Goal: Information Seeking & Learning: Learn about a topic

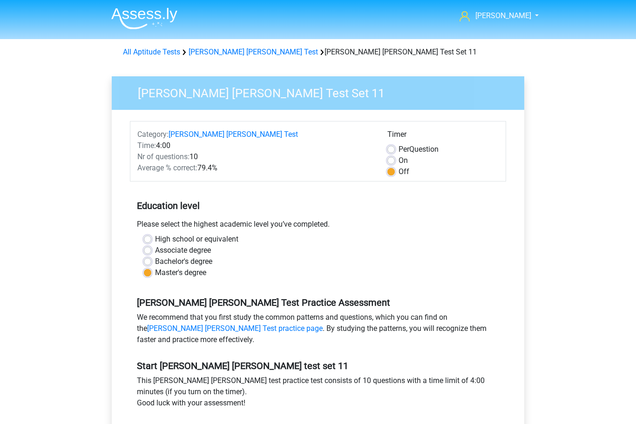
scroll to position [53, 0]
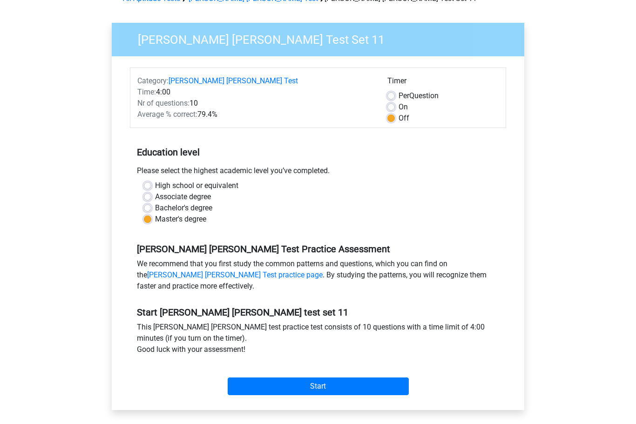
click at [315, 388] on input "Start" at bounding box center [318, 387] width 181 height 18
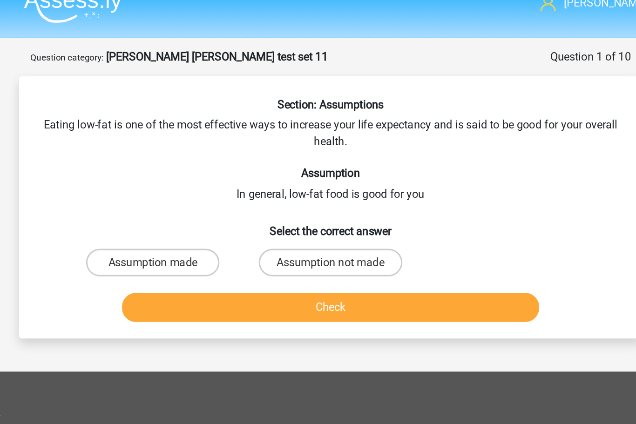
click at [153, 181] on label "Assumption made" at bounding box center [198, 190] width 90 height 19
click at [198, 191] on input "Assumption made" at bounding box center [201, 194] width 6 height 6
radio input "true"
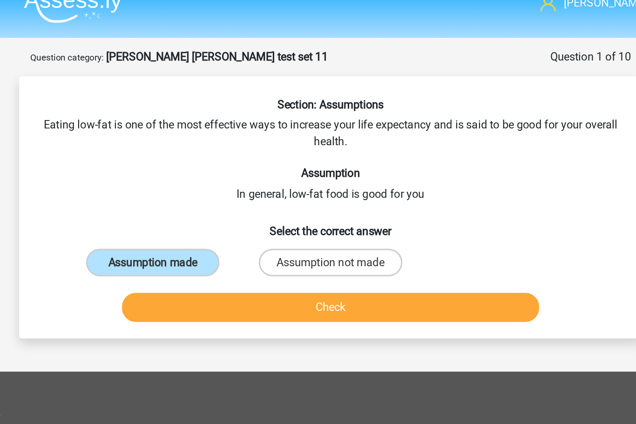
click at [213, 211] on button "Check" at bounding box center [317, 221] width 281 height 20
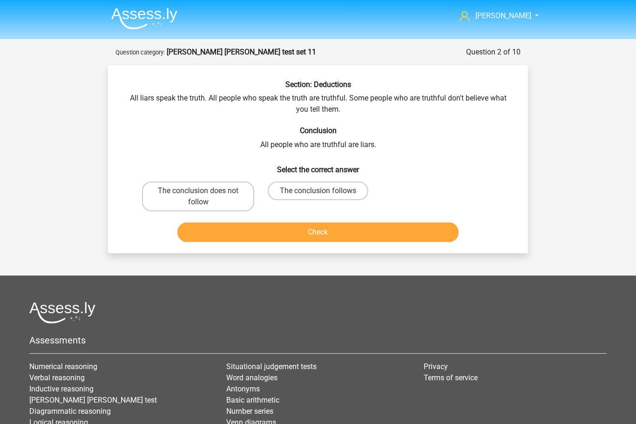
click at [186, 196] on label "The conclusion does not follow" at bounding box center [198, 196] width 112 height 30
click at [198, 196] on input "The conclusion does not follow" at bounding box center [201, 194] width 6 height 6
radio input "true"
click at [321, 234] on button "Check" at bounding box center [317, 232] width 281 height 20
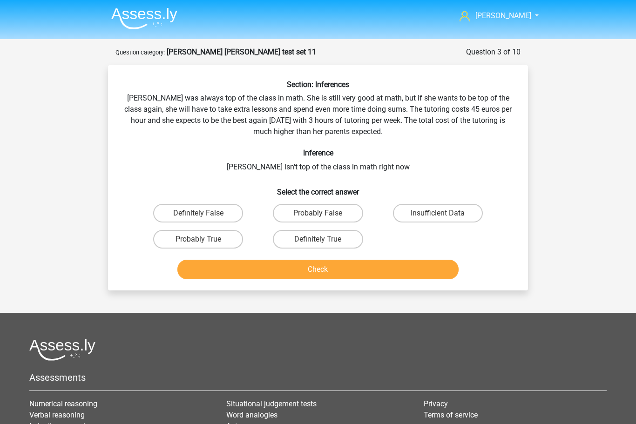
click at [325, 238] on label "Definitely True" at bounding box center [318, 239] width 90 height 19
click at [324, 239] on input "Definitely True" at bounding box center [321, 242] width 6 height 6
radio input "true"
click at [367, 268] on button "Check" at bounding box center [317, 270] width 281 height 20
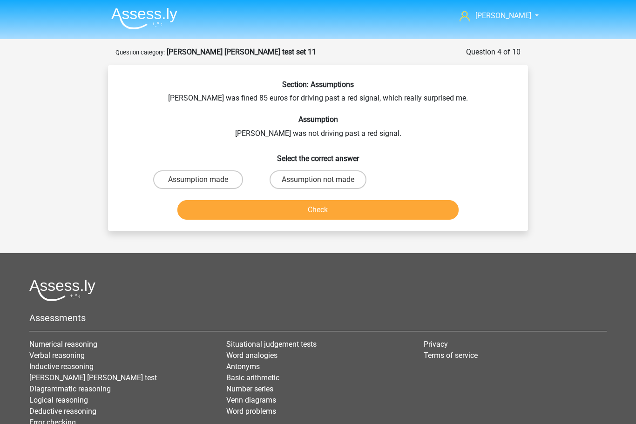
click at [318, 179] on label "Assumption not made" at bounding box center [317, 179] width 97 height 19
click at [318, 180] on input "Assumption not made" at bounding box center [321, 183] width 6 height 6
radio input "true"
click at [320, 211] on button "Check" at bounding box center [317, 210] width 281 height 20
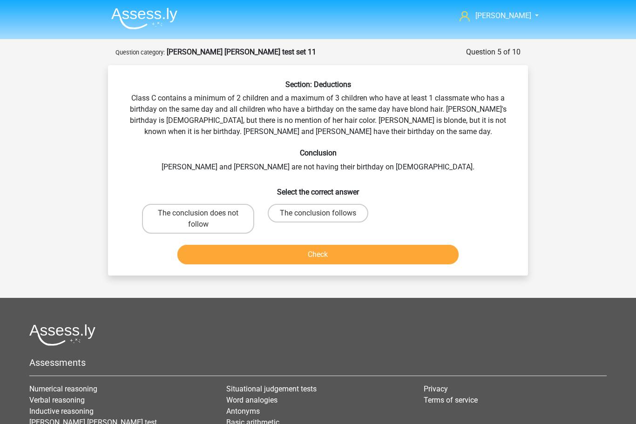
click at [197, 214] on label "The conclusion does not follow" at bounding box center [198, 219] width 112 height 30
click at [198, 214] on input "The conclusion does not follow" at bounding box center [201, 216] width 6 height 6
radio input "true"
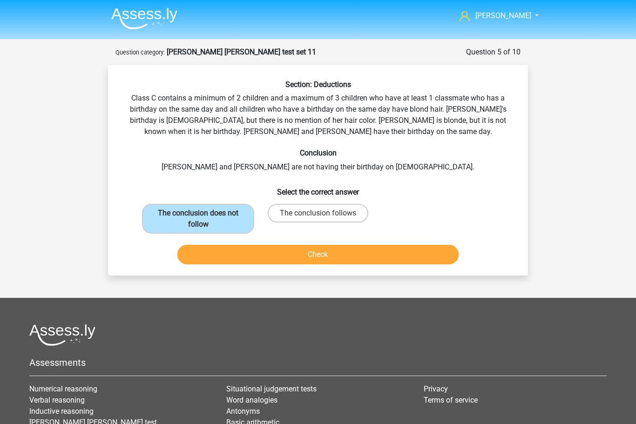
click at [316, 256] on button "Check" at bounding box center [317, 255] width 281 height 20
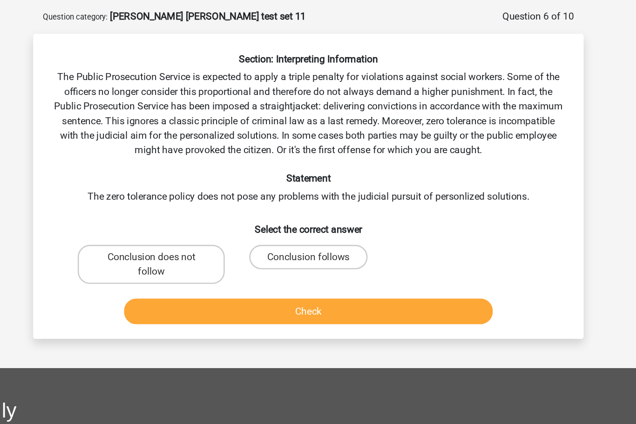
click at [198, 235] on input "Conclusion does not follow" at bounding box center [201, 238] width 6 height 6
radio input "true"
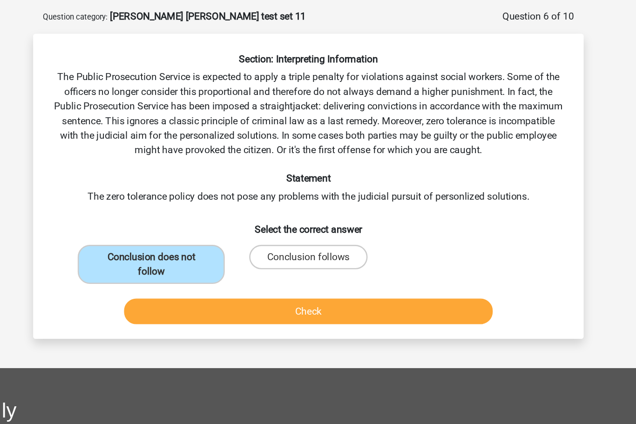
click at [243, 267] on button "Check" at bounding box center [317, 277] width 281 height 20
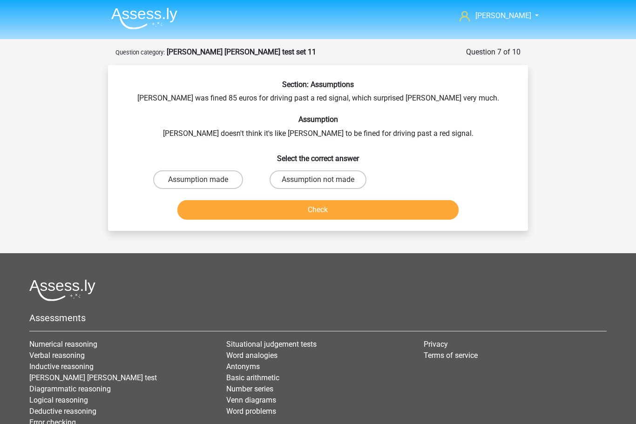
click at [310, 177] on label "Assumption not made" at bounding box center [317, 179] width 97 height 19
click at [318, 180] on input "Assumption not made" at bounding box center [321, 183] width 6 height 6
radio input "true"
click at [328, 211] on button "Check" at bounding box center [317, 210] width 281 height 20
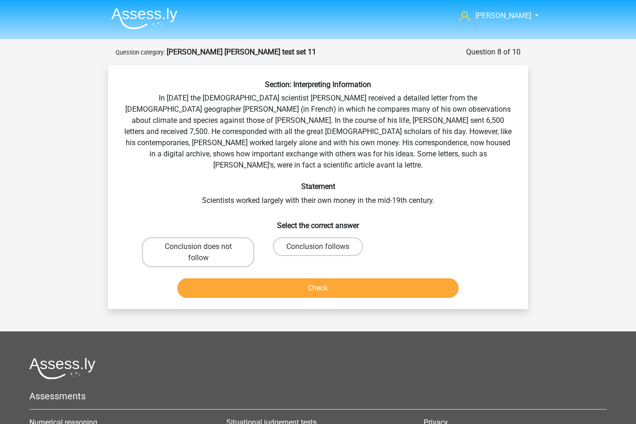
click at [306, 237] on label "Conclusion follows" at bounding box center [318, 246] width 90 height 19
click at [318, 247] on input "Conclusion follows" at bounding box center [321, 250] width 6 height 6
radio input "true"
click at [325, 278] on button "Check" at bounding box center [317, 288] width 281 height 20
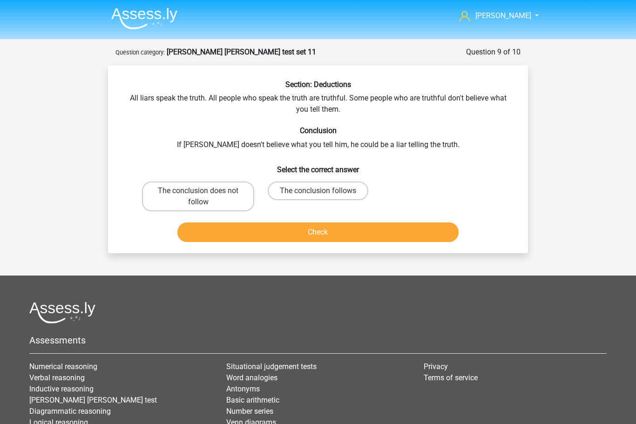
click at [191, 204] on label "The conclusion does not follow" at bounding box center [198, 196] width 112 height 30
click at [198, 197] on input "The conclusion does not follow" at bounding box center [201, 194] width 6 height 6
radio input "true"
click at [311, 234] on button "Check" at bounding box center [317, 232] width 281 height 20
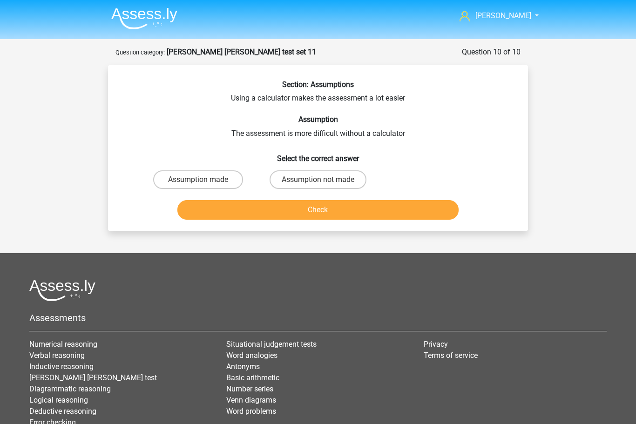
click at [195, 175] on label "Assumption made" at bounding box center [198, 179] width 90 height 19
click at [198, 180] on input "Assumption made" at bounding box center [201, 183] width 6 height 6
radio input "true"
click at [319, 211] on button "Check" at bounding box center [317, 210] width 281 height 20
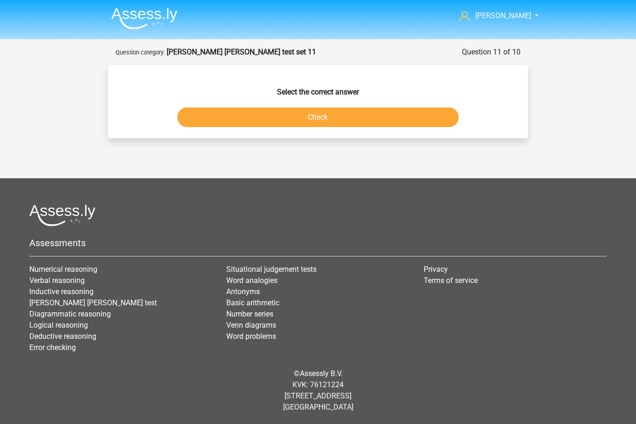
click at [323, 115] on button "Check" at bounding box center [317, 117] width 281 height 20
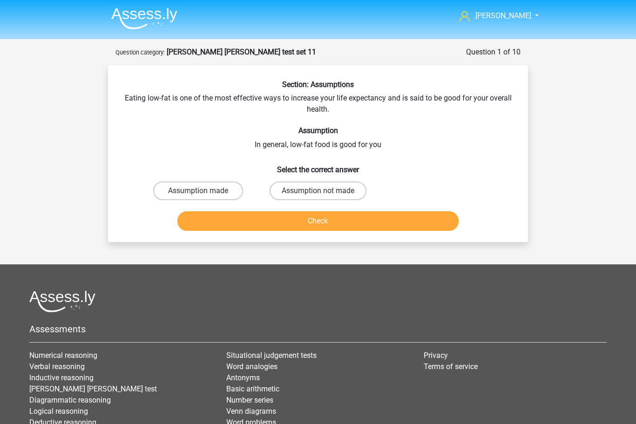
click at [197, 187] on label "Assumption made" at bounding box center [198, 190] width 90 height 19
click at [198, 191] on input "Assumption made" at bounding box center [201, 194] width 6 height 6
radio input "true"
click at [328, 221] on button "Check" at bounding box center [317, 221] width 281 height 20
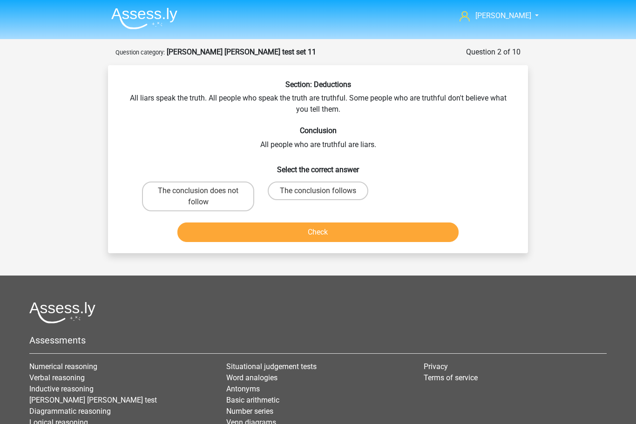
click at [198, 192] on label "The conclusion does not follow" at bounding box center [198, 196] width 112 height 30
click at [198, 192] on input "The conclusion does not follow" at bounding box center [201, 194] width 6 height 6
radio input "true"
click at [321, 237] on button "Check" at bounding box center [317, 232] width 281 height 20
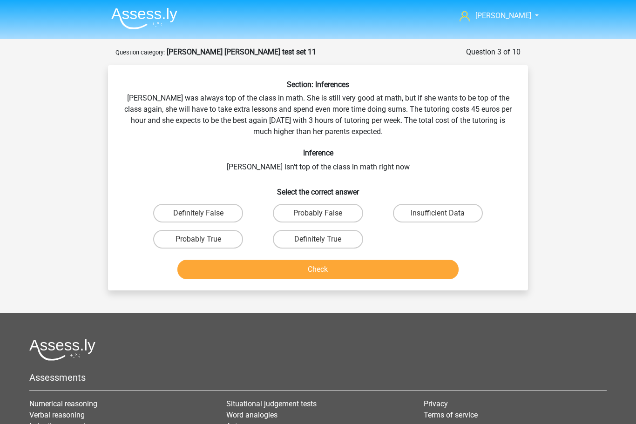
click at [319, 241] on input "Definitely True" at bounding box center [321, 242] width 6 height 6
radio input "true"
click at [342, 270] on button "Check" at bounding box center [317, 270] width 281 height 20
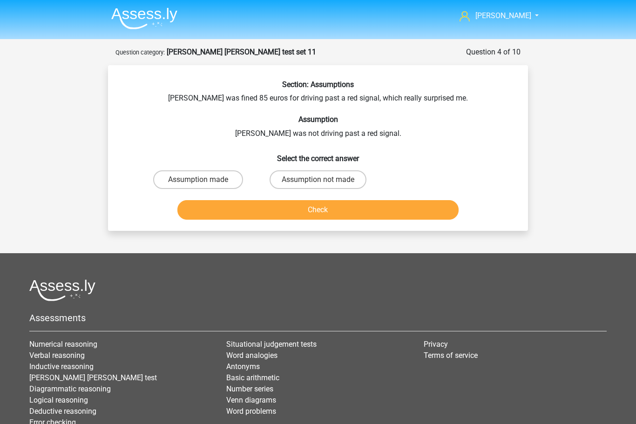
click at [317, 176] on label "Assumption not made" at bounding box center [317, 179] width 97 height 19
click at [318, 180] on input "Assumption not made" at bounding box center [321, 183] width 6 height 6
radio input "true"
click at [319, 208] on button "Check" at bounding box center [317, 210] width 281 height 20
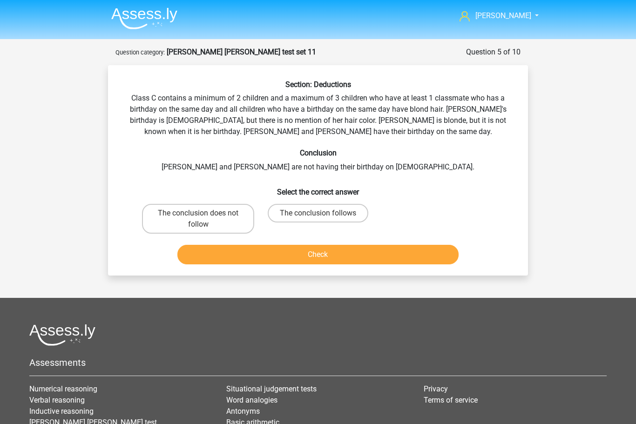
click at [193, 219] on label "The conclusion does not follow" at bounding box center [198, 219] width 112 height 30
click at [198, 219] on input "The conclusion does not follow" at bounding box center [201, 216] width 6 height 6
radio input "true"
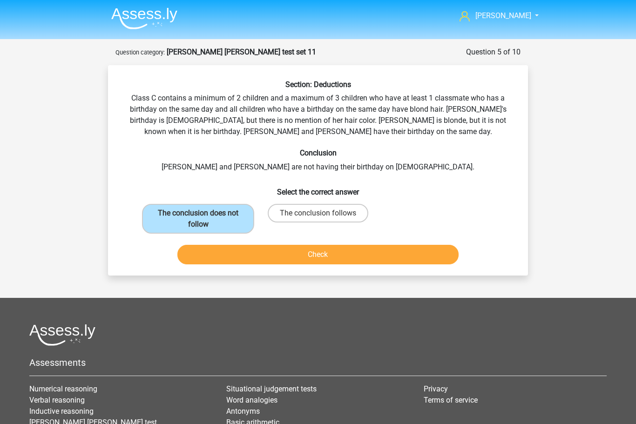
click at [314, 254] on button "Check" at bounding box center [317, 255] width 281 height 20
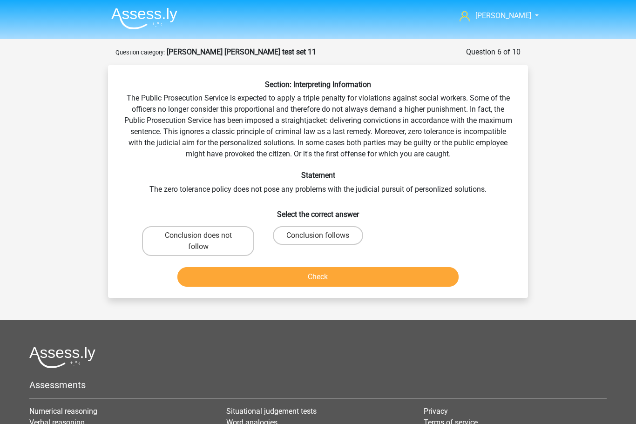
click at [204, 237] on input "Conclusion does not follow" at bounding box center [201, 238] width 6 height 6
radio input "true"
click at [301, 274] on button "Check" at bounding box center [317, 277] width 281 height 20
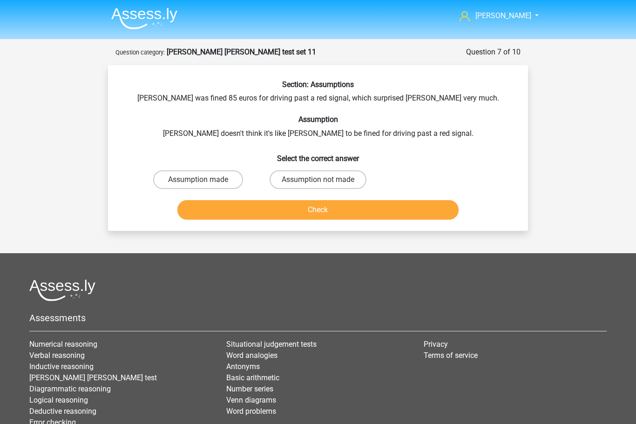
click at [314, 180] on label "Assumption not made" at bounding box center [317, 179] width 97 height 19
click at [318, 180] on input "Assumption not made" at bounding box center [321, 183] width 6 height 6
radio input "true"
click at [323, 212] on button "Check" at bounding box center [317, 210] width 281 height 20
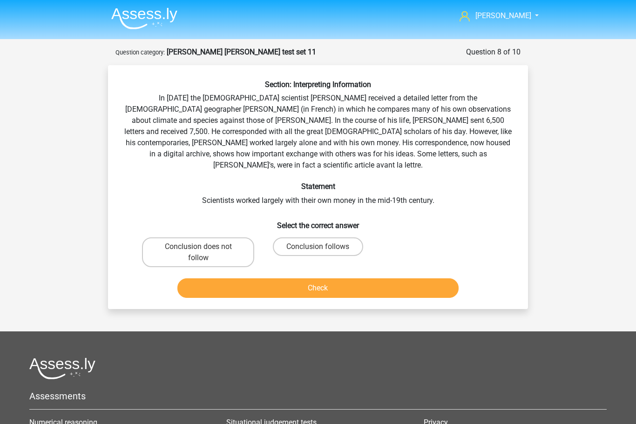
click at [316, 237] on label "Conclusion follows" at bounding box center [318, 246] width 90 height 19
click at [318, 247] on input "Conclusion follows" at bounding box center [321, 250] width 6 height 6
radio input "true"
click at [320, 279] on button "Check" at bounding box center [317, 288] width 281 height 20
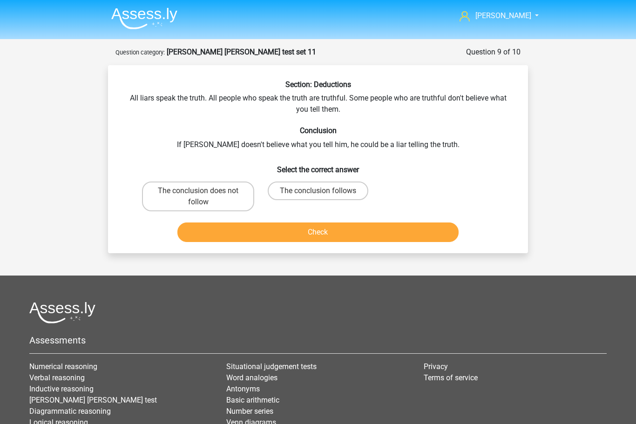
click at [197, 189] on label "The conclusion does not follow" at bounding box center [198, 196] width 112 height 30
click at [198, 191] on input "The conclusion does not follow" at bounding box center [201, 194] width 6 height 6
radio input "true"
click at [315, 231] on button "Check" at bounding box center [317, 232] width 281 height 20
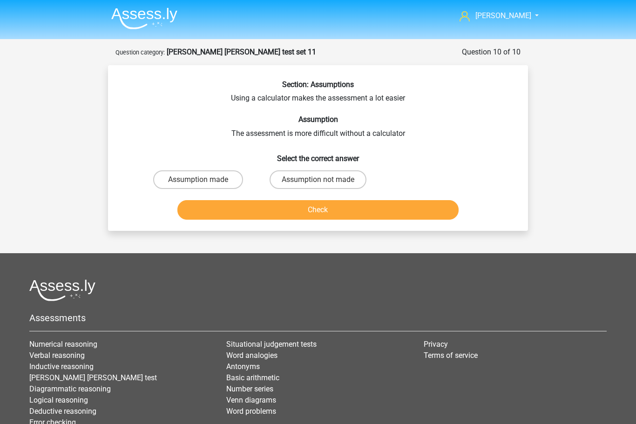
click at [196, 176] on label "Assumption made" at bounding box center [198, 179] width 90 height 19
click at [198, 180] on input "Assumption made" at bounding box center [201, 183] width 6 height 6
radio input "true"
click at [316, 211] on button "Check" at bounding box center [317, 210] width 281 height 20
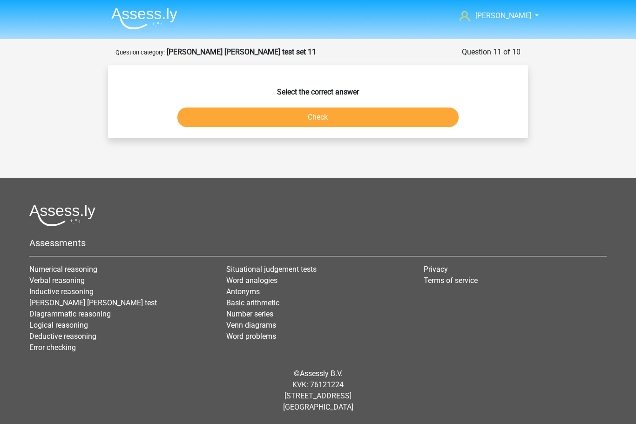
click at [323, 116] on button "Check" at bounding box center [317, 117] width 281 height 20
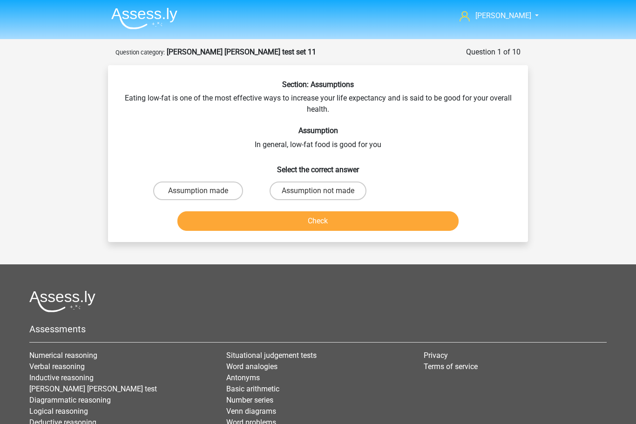
click at [514, 15] on span "[PERSON_NAME]" at bounding box center [503, 15] width 56 height 9
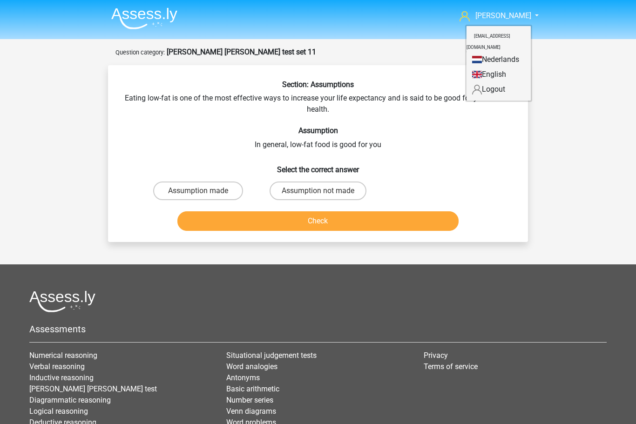
click at [504, 18] on span "[PERSON_NAME]" at bounding box center [503, 15] width 56 height 9
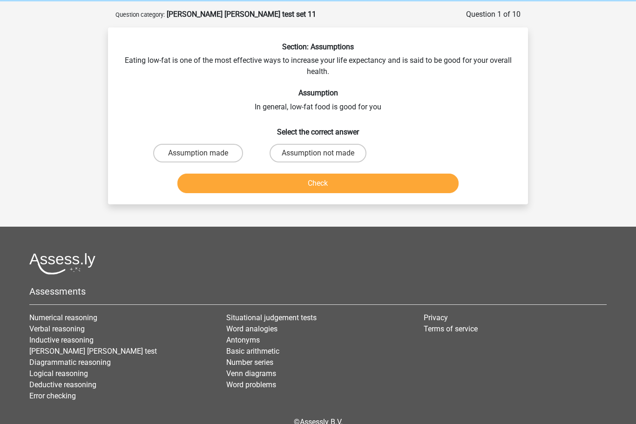
scroll to position [45, 0]
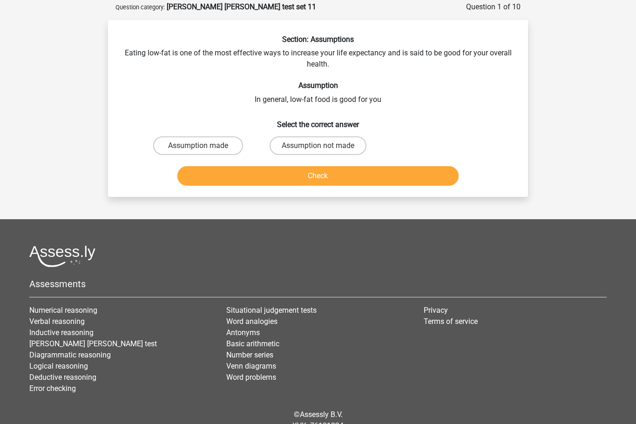
click at [75, 343] on link "[PERSON_NAME] [PERSON_NAME] test" at bounding box center [92, 344] width 127 height 9
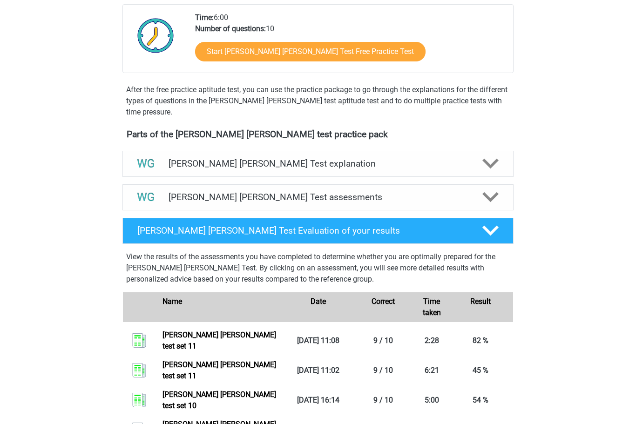
scroll to position [212, 0]
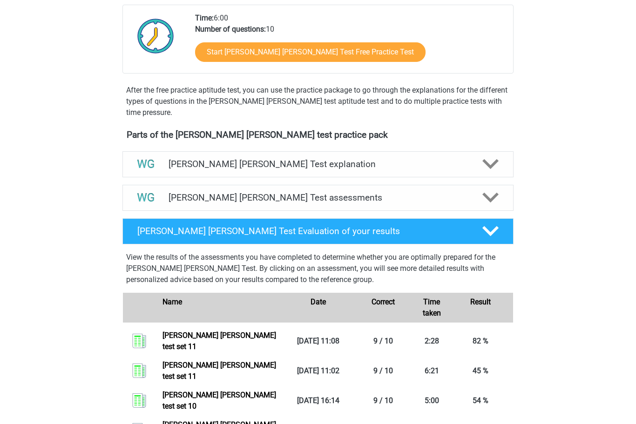
click at [489, 194] on icon at bounding box center [490, 197] width 16 height 16
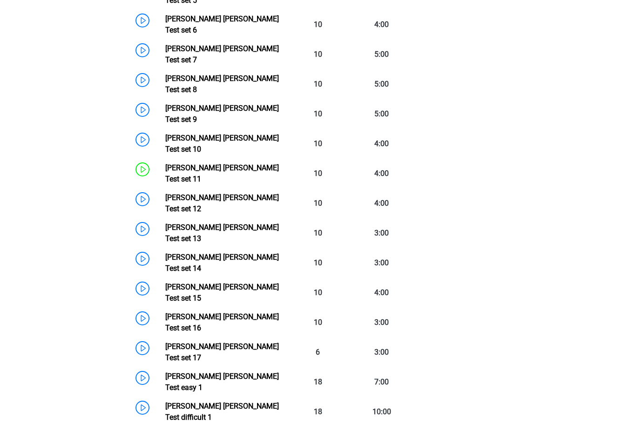
scroll to position [614, 0]
click at [165, 193] on link "Watson Glaser Test set 12" at bounding box center [222, 203] width 114 height 20
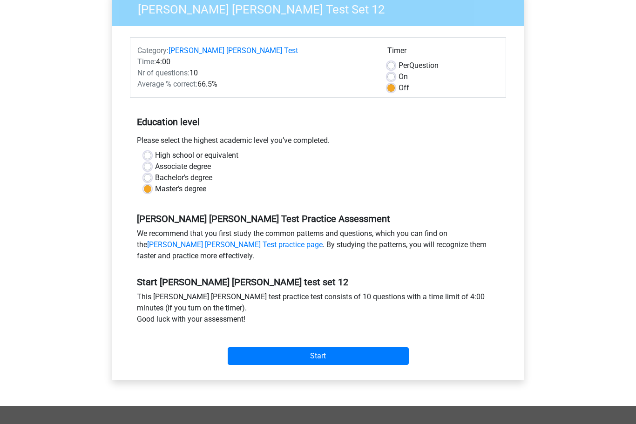
scroll to position [89, 0]
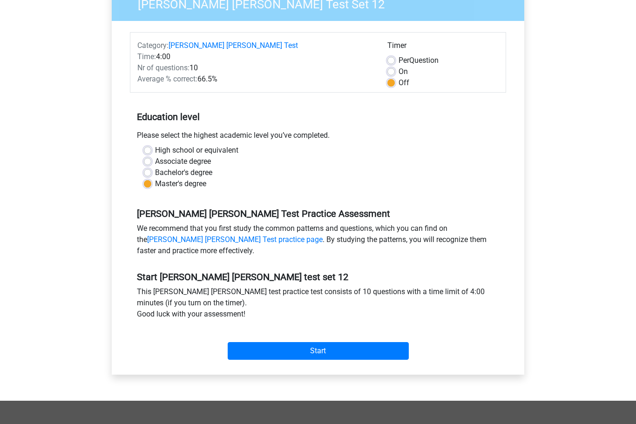
click at [297, 346] on input "Start" at bounding box center [318, 351] width 181 height 18
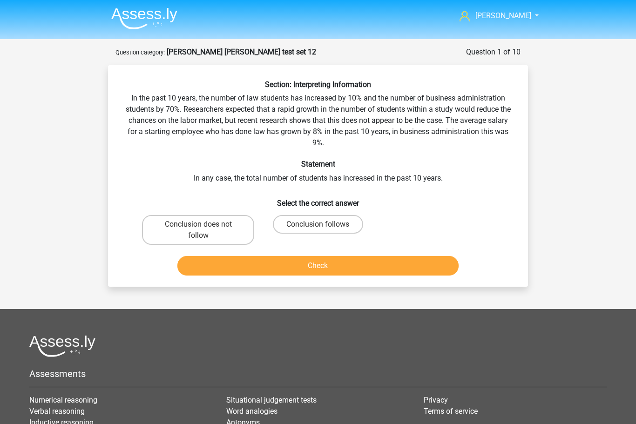
click at [315, 226] on label "Conclusion follows" at bounding box center [318, 224] width 90 height 19
click at [318, 226] on input "Conclusion follows" at bounding box center [321, 227] width 6 height 6
radio input "true"
click at [337, 272] on button "Check" at bounding box center [317, 266] width 281 height 20
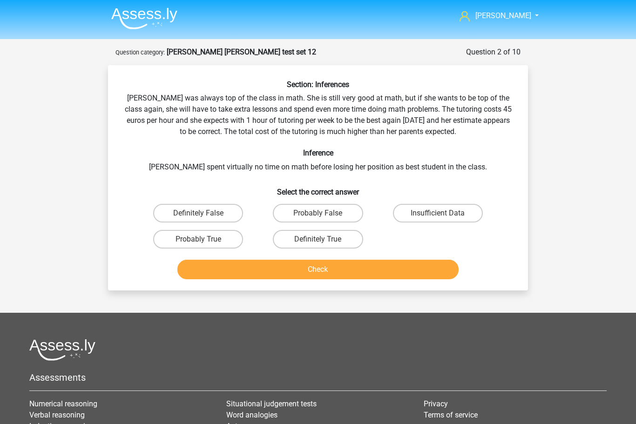
click at [201, 216] on input "Definitely False" at bounding box center [201, 216] width 6 height 6
radio input "true"
click at [319, 271] on button "Check" at bounding box center [317, 270] width 281 height 20
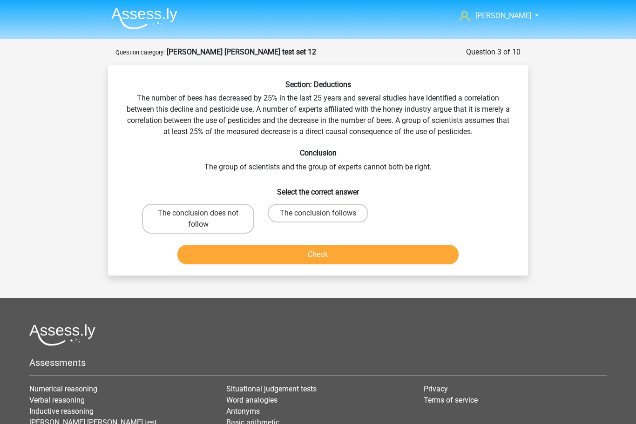
click at [198, 214] on input "The conclusion does not follow" at bounding box center [201, 216] width 6 height 6
radio input "true"
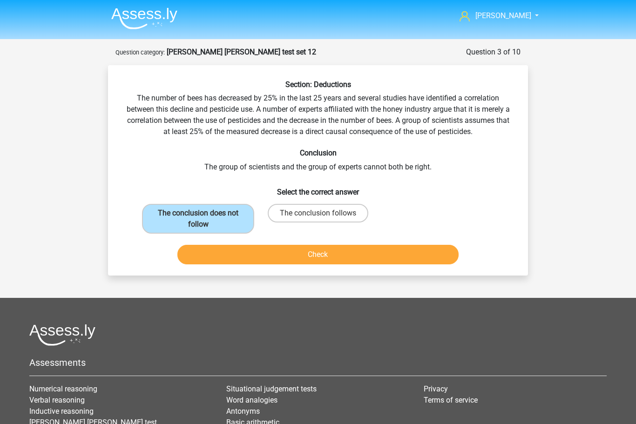
click at [329, 253] on button "Check" at bounding box center [317, 255] width 281 height 20
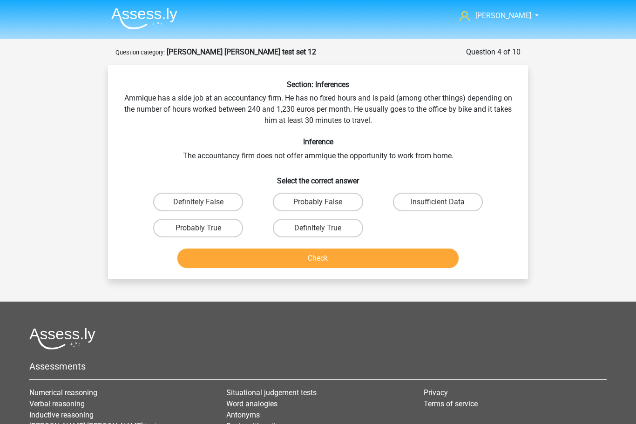
click at [421, 203] on label "Insufficient Data" at bounding box center [438, 202] width 90 height 19
click at [437, 203] on input "Insufficient Data" at bounding box center [440, 205] width 6 height 6
radio input "true"
click at [314, 260] on button "Check" at bounding box center [317, 258] width 281 height 20
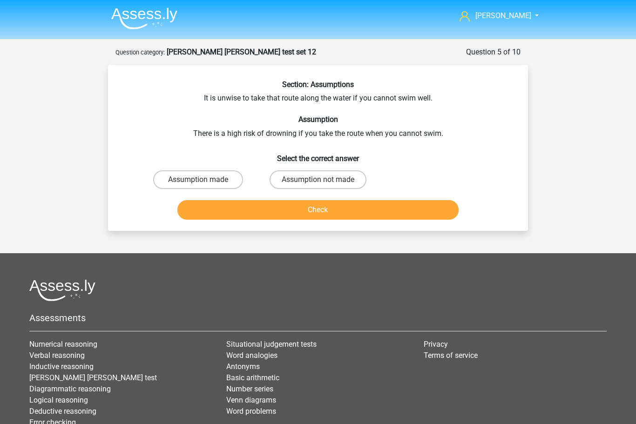
click at [182, 173] on label "Assumption made" at bounding box center [198, 179] width 90 height 19
click at [198, 180] on input "Assumption made" at bounding box center [201, 183] width 6 height 6
radio input "true"
click at [326, 214] on button "Check" at bounding box center [317, 210] width 281 height 20
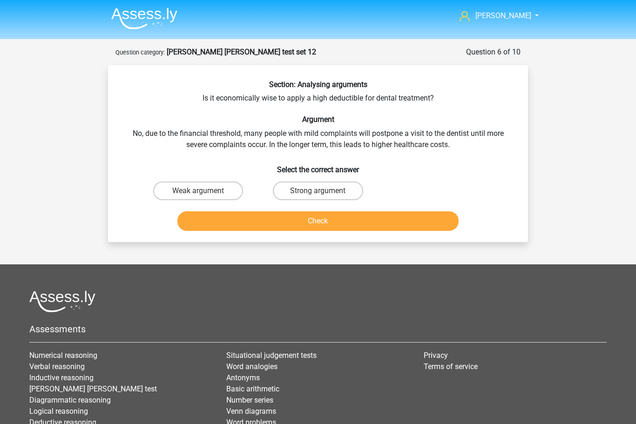
click at [191, 186] on label "Weak argument" at bounding box center [198, 190] width 90 height 19
click at [198, 191] on input "Weak argument" at bounding box center [201, 194] width 6 height 6
radio input "true"
click at [322, 221] on button "Check" at bounding box center [317, 221] width 281 height 20
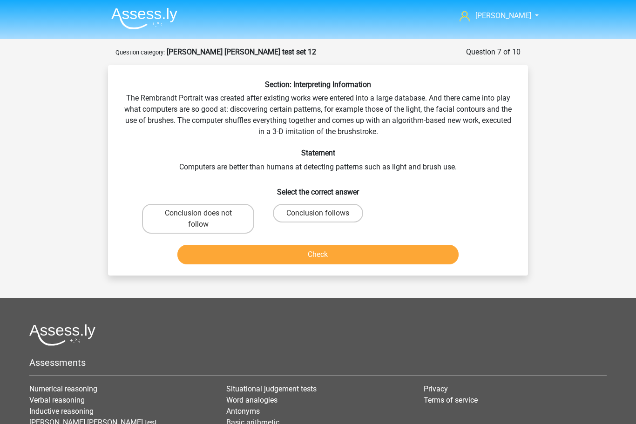
click at [193, 219] on label "Conclusion does not follow" at bounding box center [198, 219] width 112 height 30
click at [198, 219] on input "Conclusion does not follow" at bounding box center [201, 216] width 6 height 6
radio input "true"
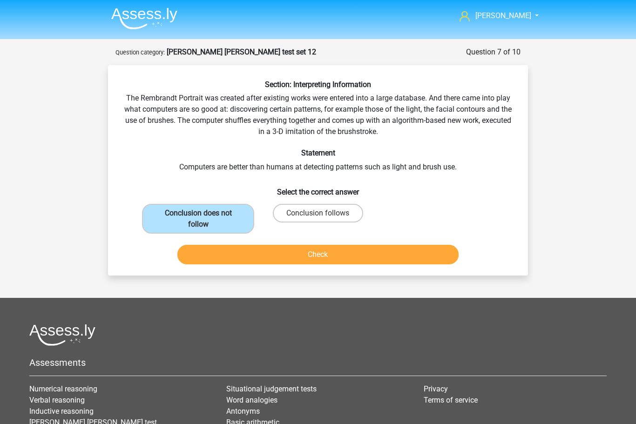
click at [319, 254] on button "Check" at bounding box center [317, 255] width 281 height 20
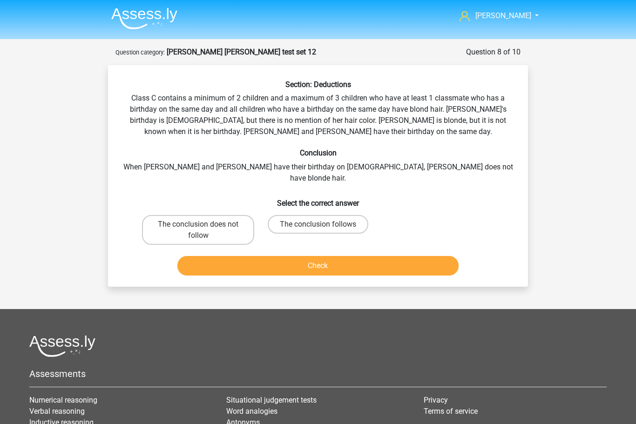
click at [201, 224] on input "The conclusion does not follow" at bounding box center [201, 227] width 6 height 6
radio input "true"
click at [315, 256] on button "Check" at bounding box center [317, 266] width 281 height 20
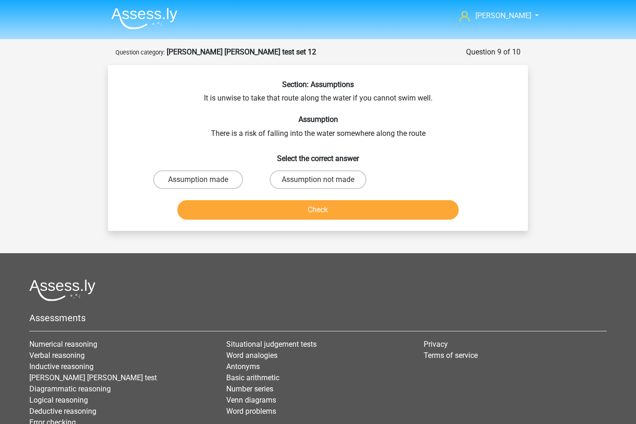
click at [309, 181] on label "Assumption not made" at bounding box center [317, 179] width 97 height 19
click at [318, 181] on input "Assumption not made" at bounding box center [321, 183] width 6 height 6
radio input "true"
click at [323, 208] on button "Check" at bounding box center [317, 210] width 281 height 20
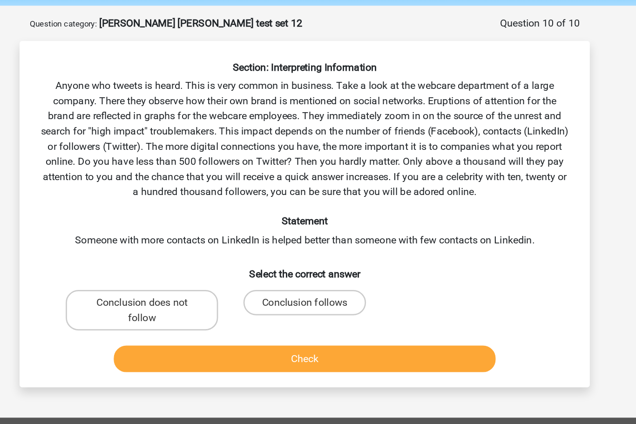
click at [318, 258] on input "Conclusion follows" at bounding box center [321, 261] width 6 height 6
radio input "true"
click at [226, 289] on button "Check" at bounding box center [317, 299] width 281 height 20
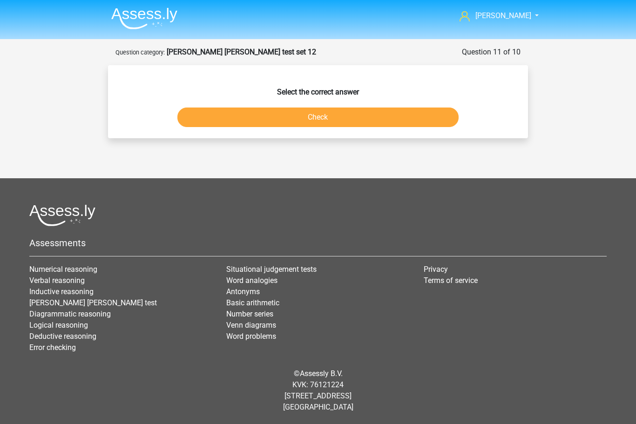
click at [504, 15] on span "[PERSON_NAME]" at bounding box center [503, 15] width 56 height 9
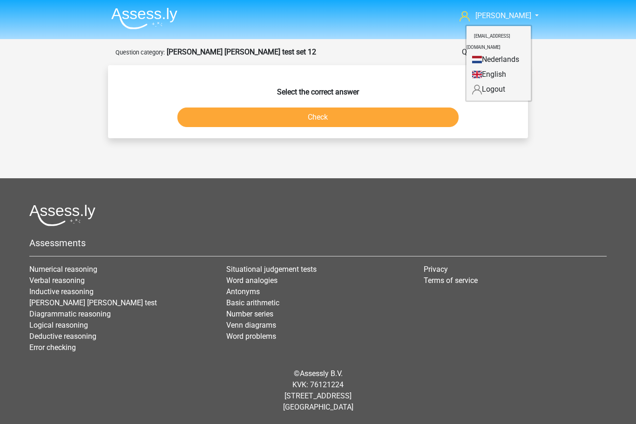
click at [508, 13] on span "[PERSON_NAME]" at bounding box center [503, 15] width 56 height 9
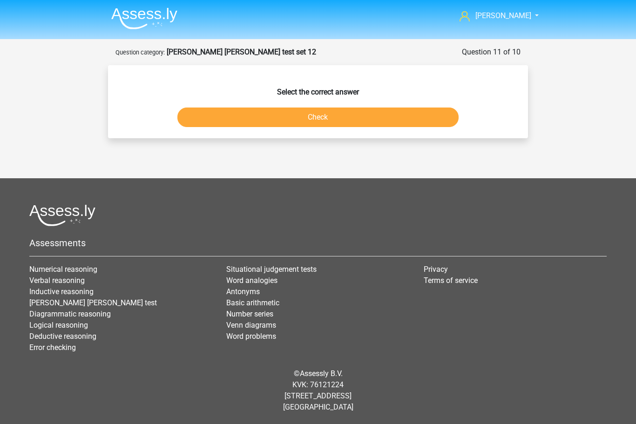
click at [221, 51] on strong "[PERSON_NAME] [PERSON_NAME] test set 12" at bounding box center [241, 51] width 149 height 9
click at [144, 15] on img at bounding box center [144, 18] width 66 height 22
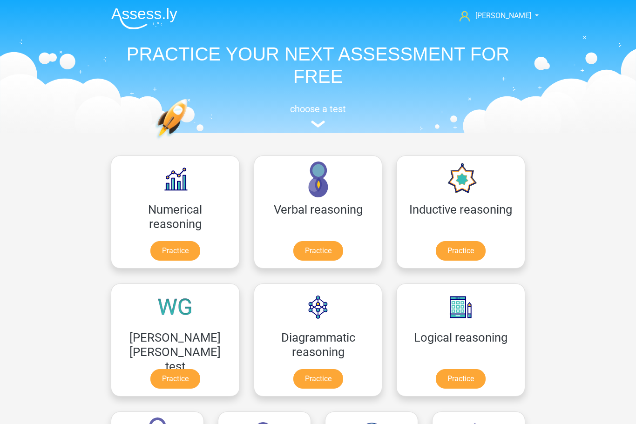
click at [200, 369] on link "Practice" at bounding box center [175, 379] width 50 height 20
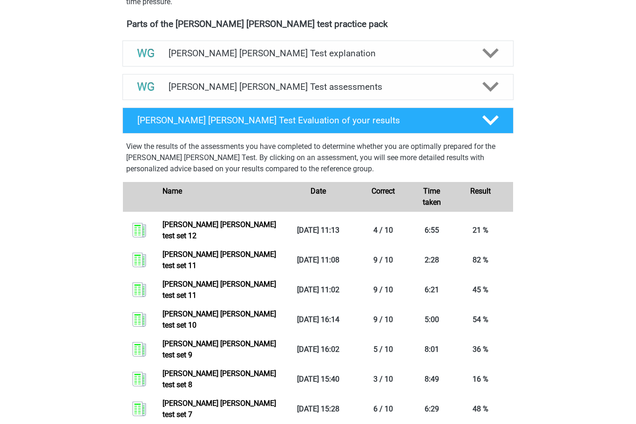
scroll to position [322, 0]
click at [194, 229] on link "[PERSON_NAME] [PERSON_NAME] test set 12" at bounding box center [219, 230] width 114 height 20
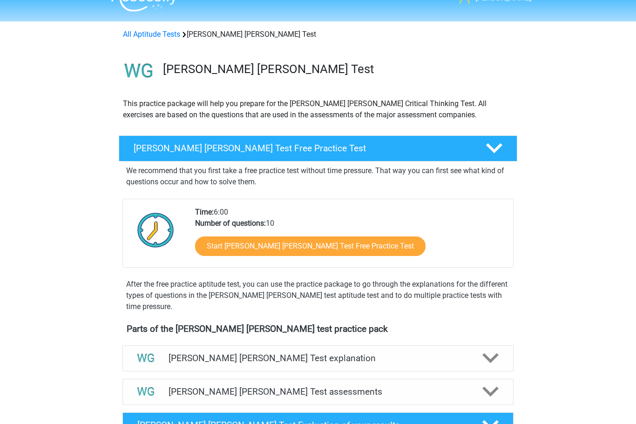
scroll to position [17, 0]
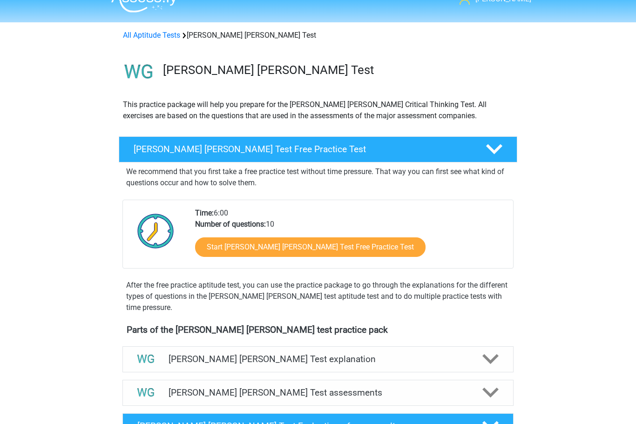
click at [490, 145] on icon at bounding box center [494, 149] width 16 height 16
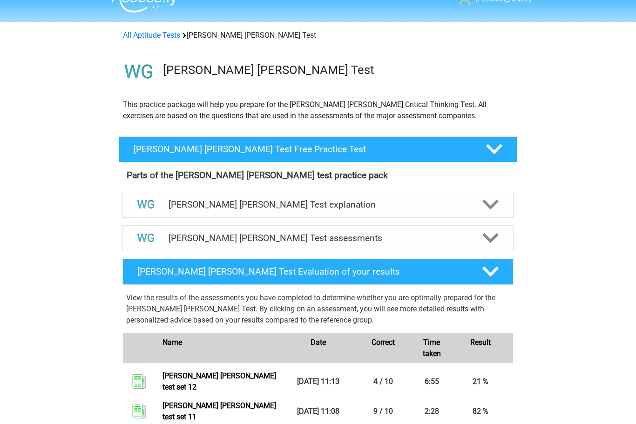
click at [488, 236] on icon at bounding box center [490, 238] width 16 height 16
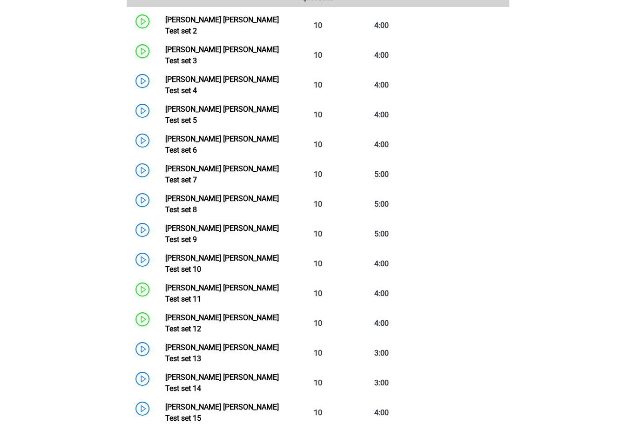
scroll to position [350, 0]
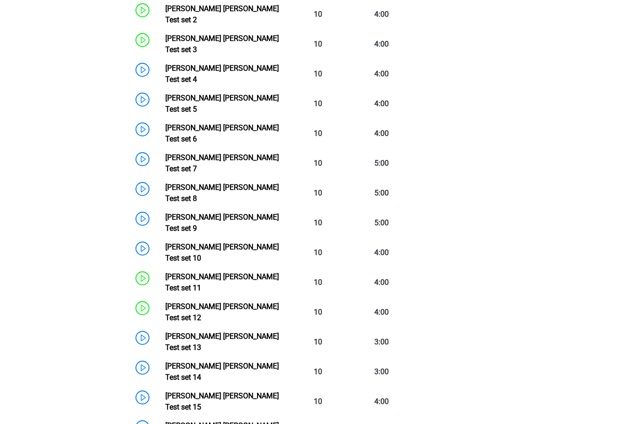
click at [165, 332] on link "Watson Glaser Test set 13" at bounding box center [222, 342] width 114 height 20
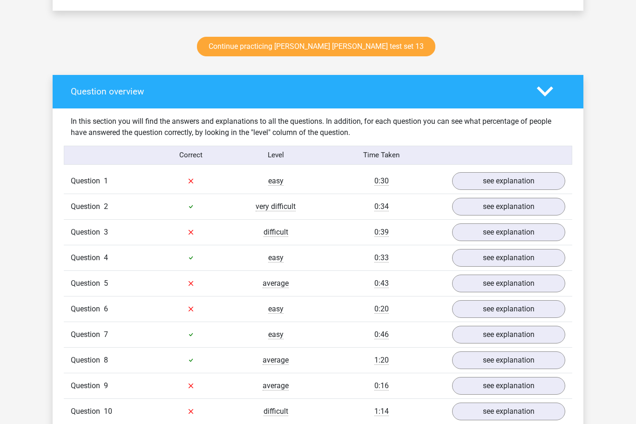
scroll to position [475, 0]
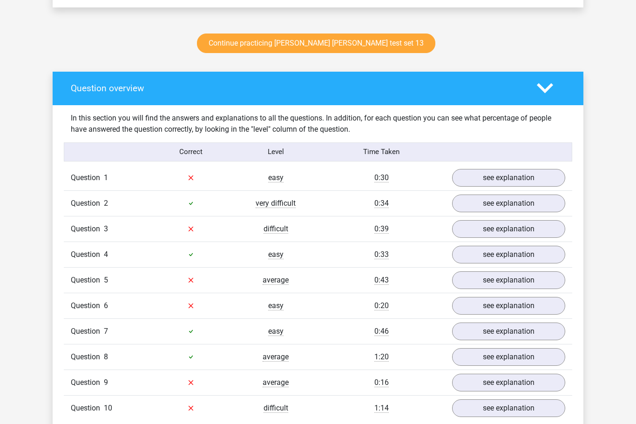
click at [509, 178] on link "see explanation" at bounding box center [508, 178] width 113 height 18
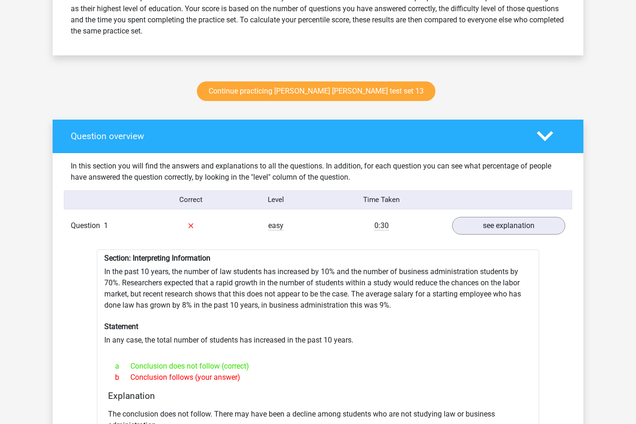
scroll to position [429, 0]
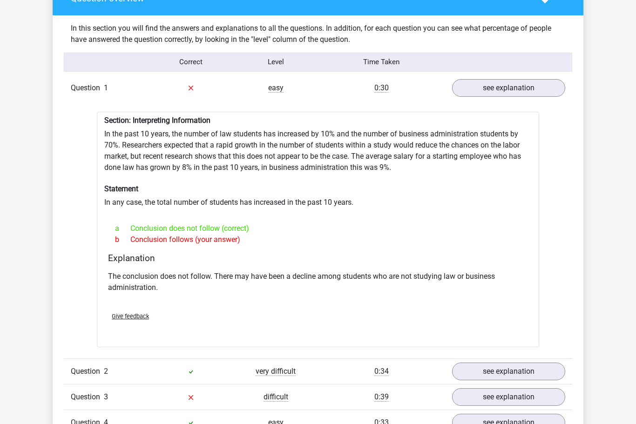
click at [502, 400] on link "see explanation" at bounding box center [508, 397] width 113 height 18
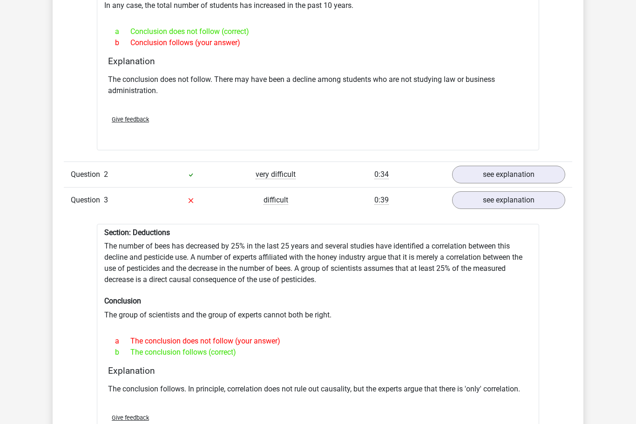
scroll to position [761, 0]
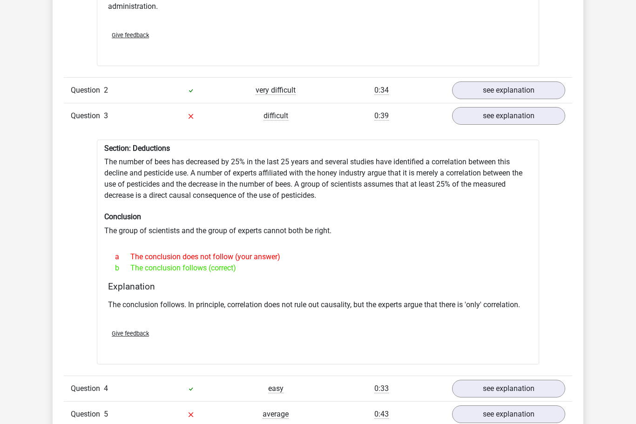
click at [495, 414] on link "see explanation" at bounding box center [508, 414] width 113 height 18
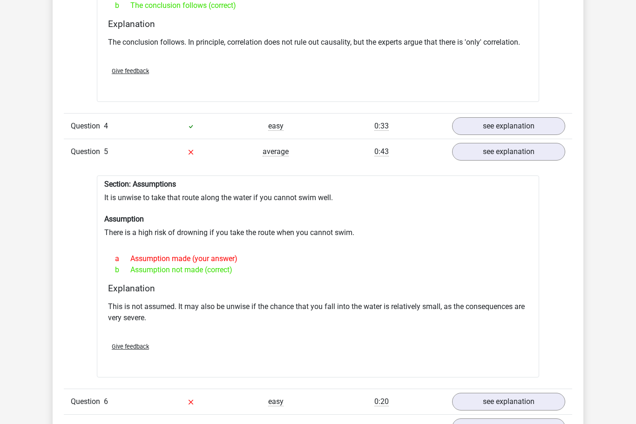
scroll to position [1108, 0]
click at [519, 402] on link "see explanation" at bounding box center [508, 403] width 113 height 18
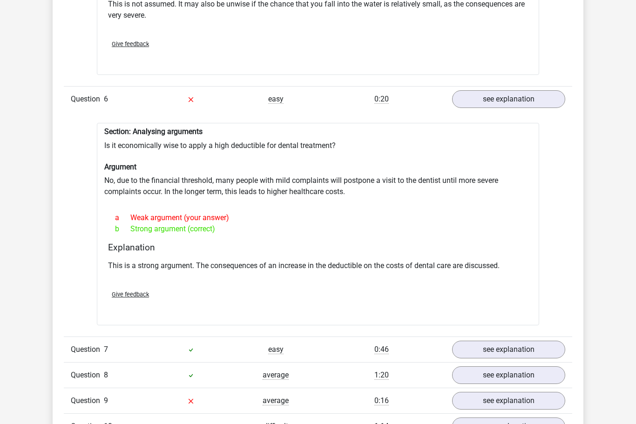
scroll to position [1406, 0]
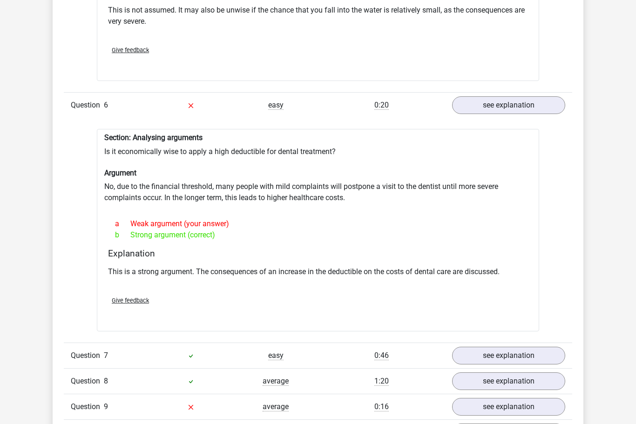
click at [521, 404] on link "see explanation" at bounding box center [508, 407] width 113 height 18
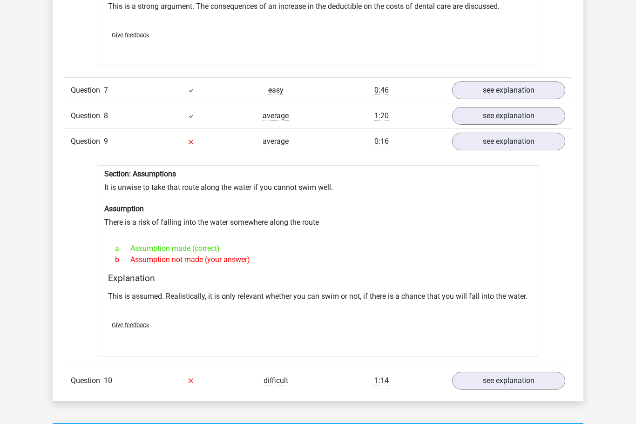
scroll to position [1669, 0]
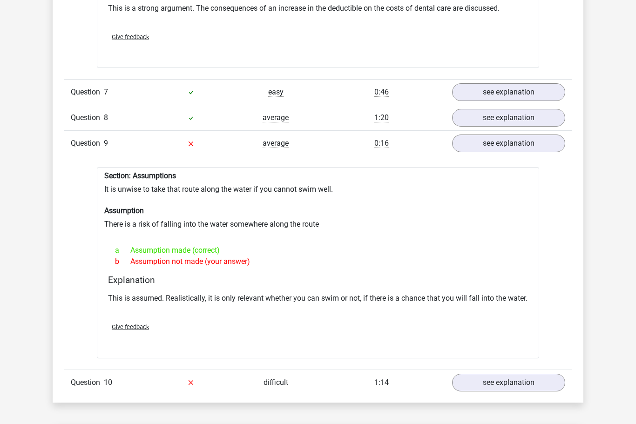
click at [524, 391] on link "see explanation" at bounding box center [508, 383] width 113 height 18
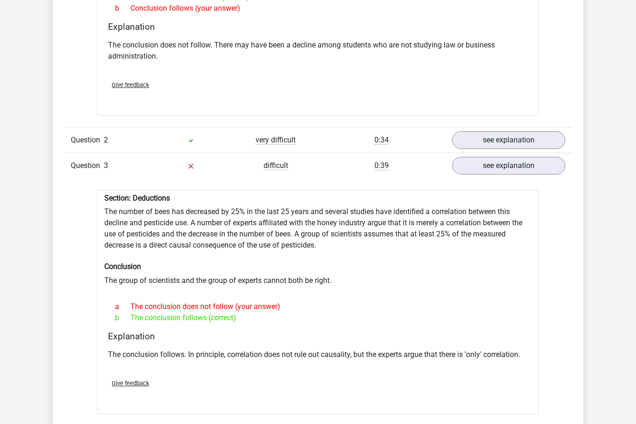
scroll to position [792, 0]
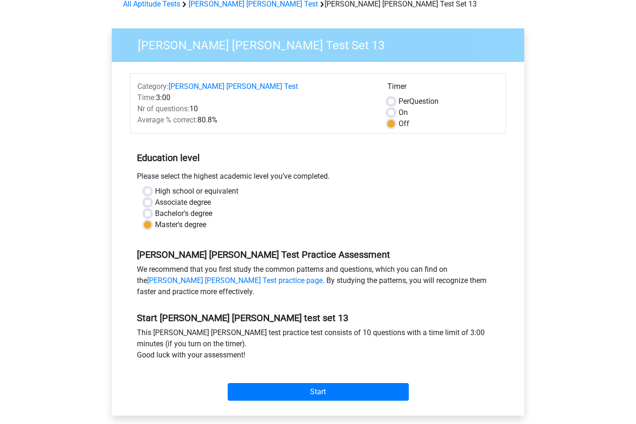
scroll to position [49, 0]
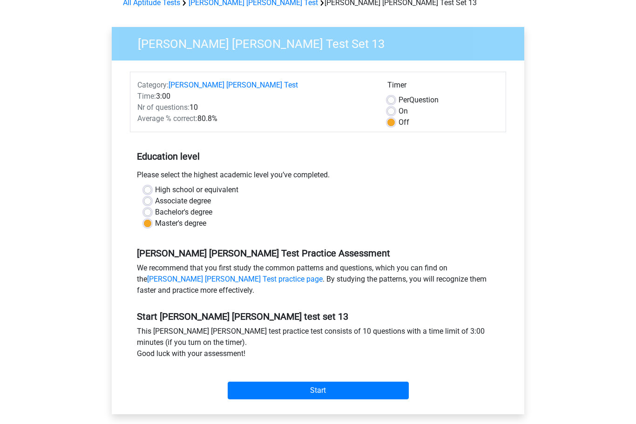
click at [302, 388] on input "Start" at bounding box center [318, 391] width 181 height 18
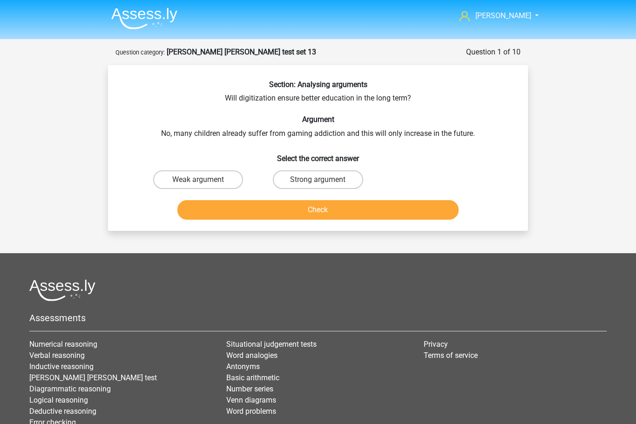
click at [192, 178] on label "Weak argument" at bounding box center [198, 179] width 90 height 19
click at [198, 180] on input "Weak argument" at bounding box center [201, 183] width 6 height 6
radio input "true"
click at [293, 214] on button "Check" at bounding box center [317, 210] width 281 height 20
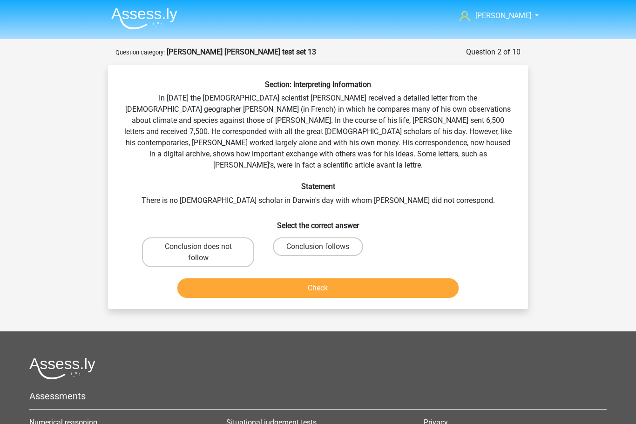
click at [185, 237] on label "Conclusion does not follow" at bounding box center [198, 252] width 112 height 30
click at [198, 247] on input "Conclusion does not follow" at bounding box center [201, 250] width 6 height 6
radio input "true"
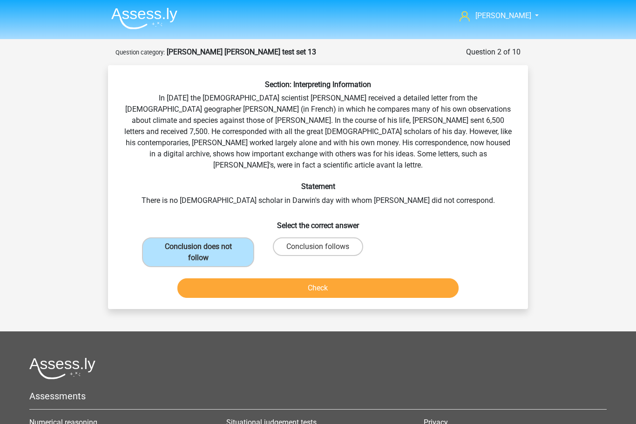
click at [306, 278] on button "Check" at bounding box center [317, 288] width 281 height 20
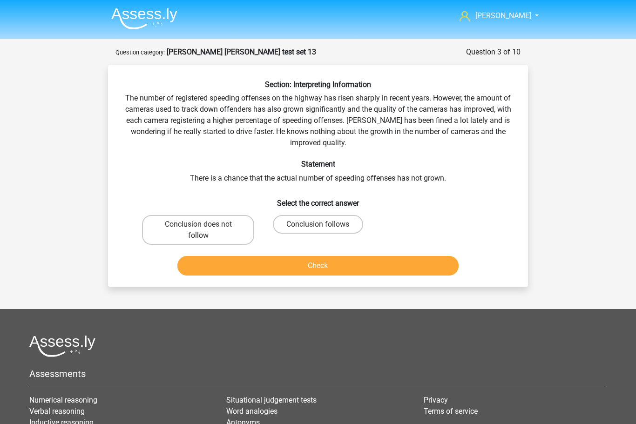
click at [320, 228] on input "Conclusion follows" at bounding box center [321, 227] width 6 height 6
radio input "true"
click at [313, 263] on button "Check" at bounding box center [317, 266] width 281 height 20
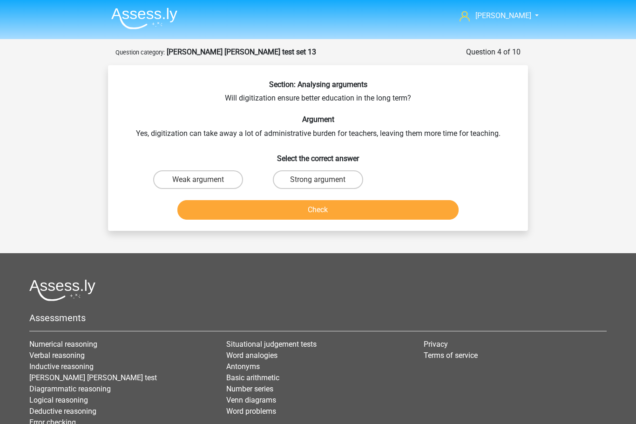
click at [299, 179] on label "Strong argument" at bounding box center [318, 179] width 90 height 19
click at [318, 180] on input "Strong argument" at bounding box center [321, 183] width 6 height 6
radio input "true"
click at [320, 210] on button "Check" at bounding box center [317, 210] width 281 height 20
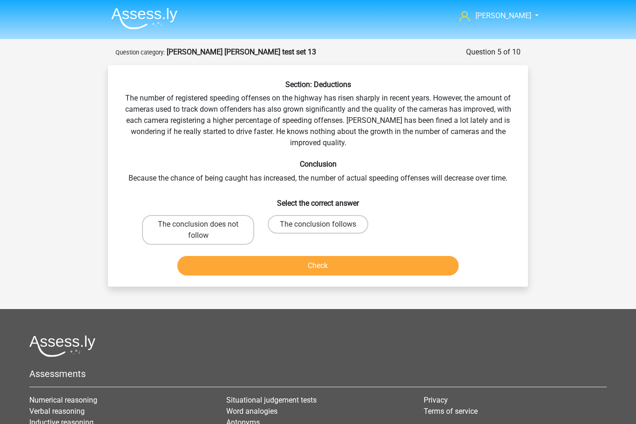
click at [192, 227] on label "The conclusion does not follow" at bounding box center [198, 230] width 112 height 30
click at [198, 227] on input "The conclusion does not follow" at bounding box center [201, 227] width 6 height 6
radio input "true"
click at [316, 268] on button "Check" at bounding box center [317, 266] width 281 height 20
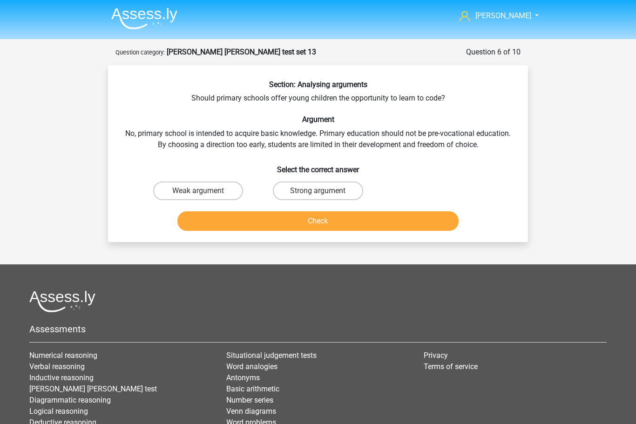
click at [314, 190] on label "Strong argument" at bounding box center [318, 190] width 90 height 19
click at [318, 191] on input "Strong argument" at bounding box center [321, 194] width 6 height 6
radio input "true"
click at [328, 219] on button "Check" at bounding box center [317, 221] width 281 height 20
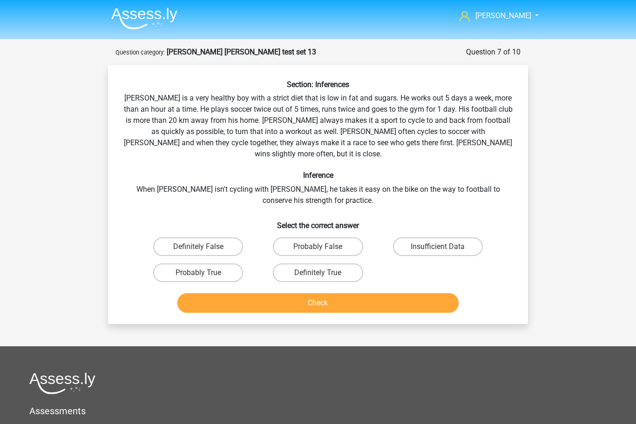
click at [190, 237] on label "Definitely False" at bounding box center [198, 246] width 90 height 19
click at [198, 247] on input "Definitely False" at bounding box center [201, 250] width 6 height 6
radio input "true"
click at [310, 297] on button "Check" at bounding box center [317, 303] width 281 height 20
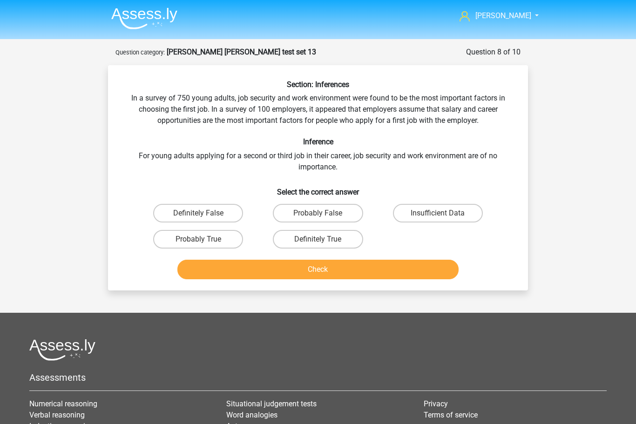
click at [427, 210] on label "Insufficient Data" at bounding box center [438, 213] width 90 height 19
click at [437, 213] on input "Insufficient Data" at bounding box center [440, 216] width 6 height 6
radio input "true"
click at [313, 271] on button "Check" at bounding box center [317, 270] width 281 height 20
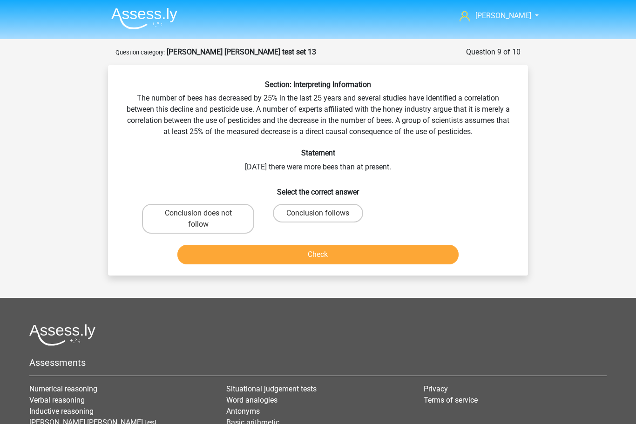
click at [317, 213] on label "Conclusion follows" at bounding box center [318, 213] width 90 height 19
click at [318, 213] on input "Conclusion follows" at bounding box center [321, 216] width 6 height 6
radio input "true"
click at [323, 257] on button "Check" at bounding box center [317, 255] width 281 height 20
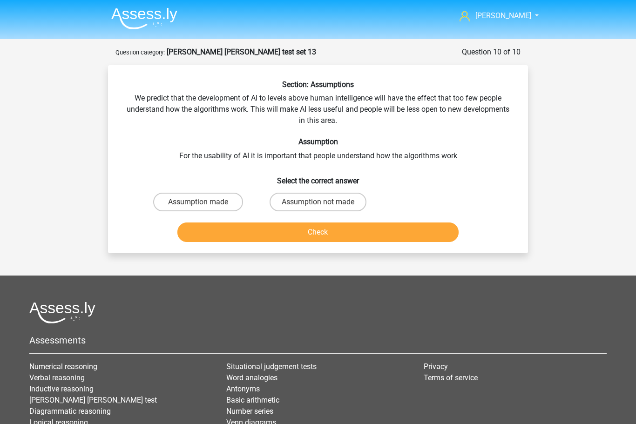
click at [190, 194] on label "Assumption made" at bounding box center [198, 202] width 90 height 19
click at [198, 202] on input "Assumption made" at bounding box center [201, 205] width 6 height 6
radio input "true"
click at [321, 228] on button "Check" at bounding box center [317, 232] width 281 height 20
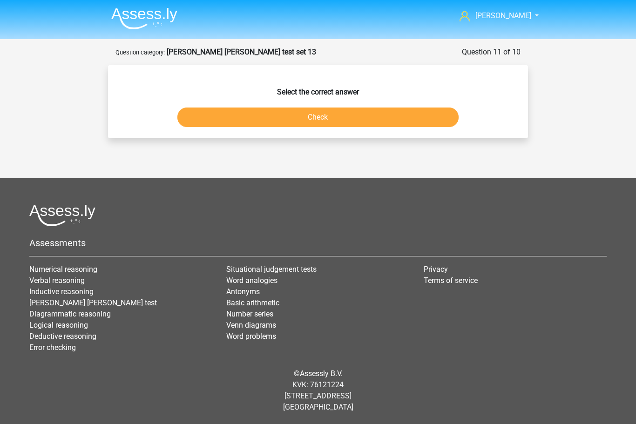
click at [78, 307] on link "[PERSON_NAME] [PERSON_NAME] test" at bounding box center [92, 302] width 127 height 9
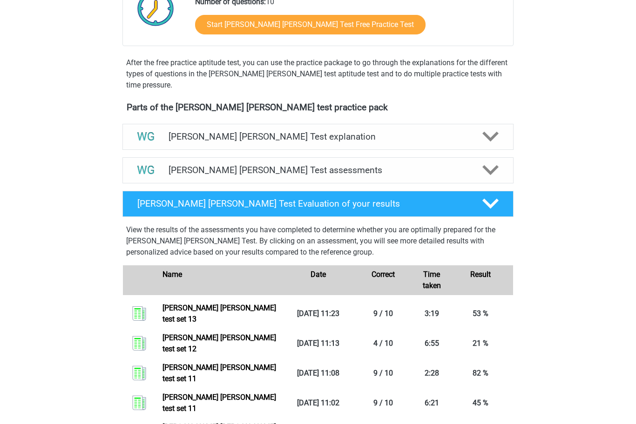
scroll to position [239, 0]
click at [207, 315] on link "[PERSON_NAME] [PERSON_NAME] test set 13" at bounding box center [219, 313] width 114 height 20
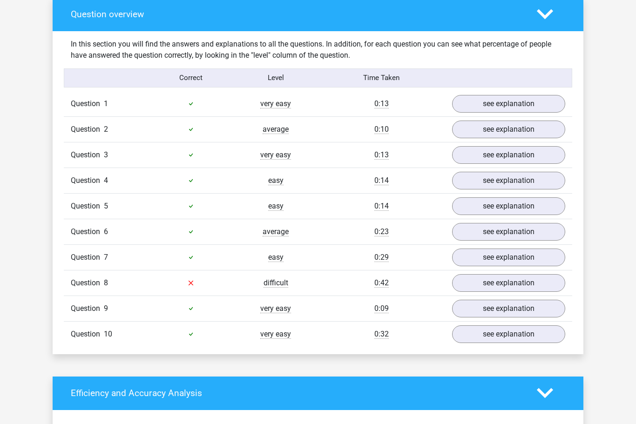
scroll to position [549, 0]
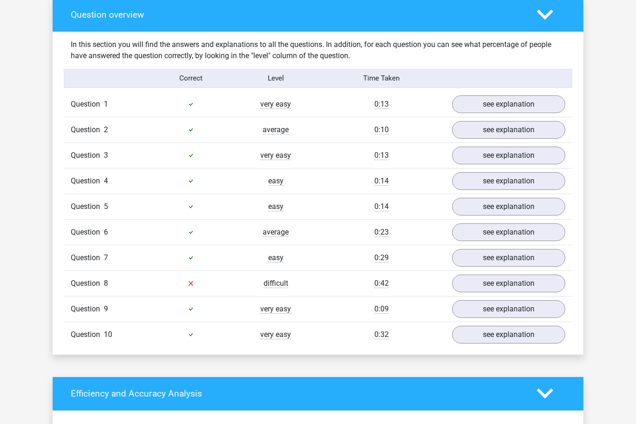
click at [521, 286] on link "see explanation" at bounding box center [508, 283] width 113 height 18
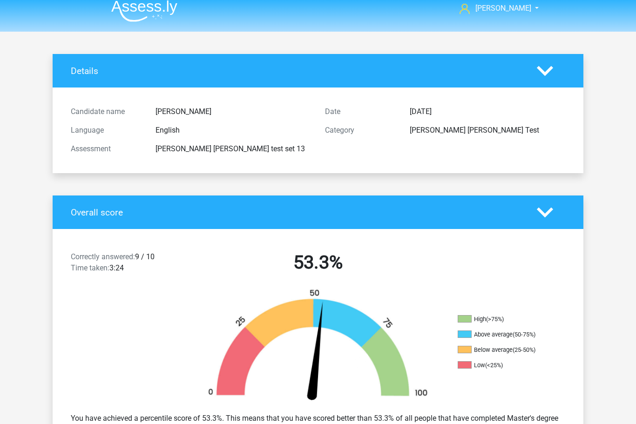
scroll to position [0, 0]
